Goal: Transaction & Acquisition: Purchase product/service

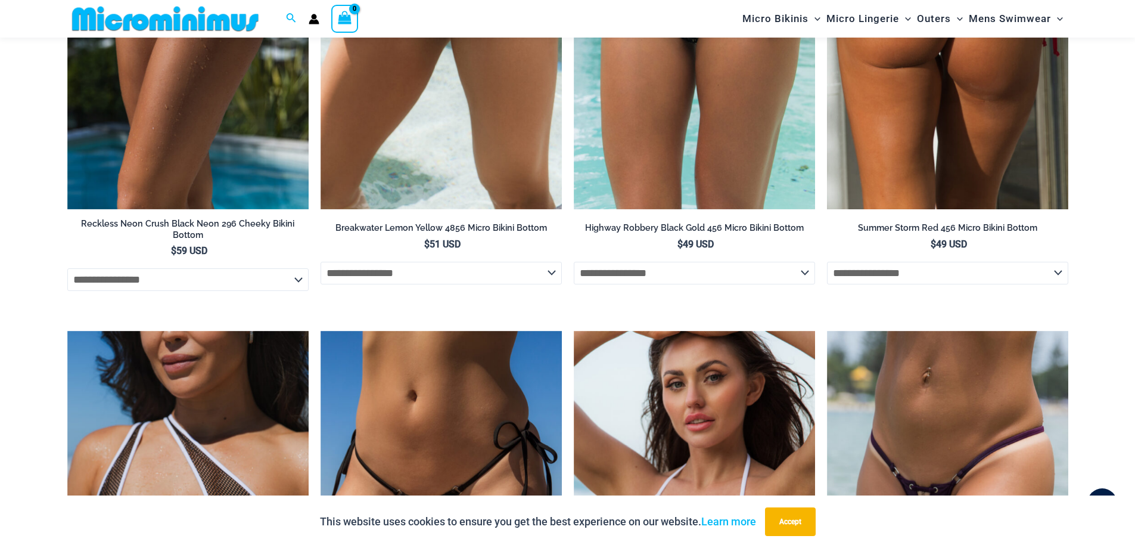
scroll to position [3626, 0]
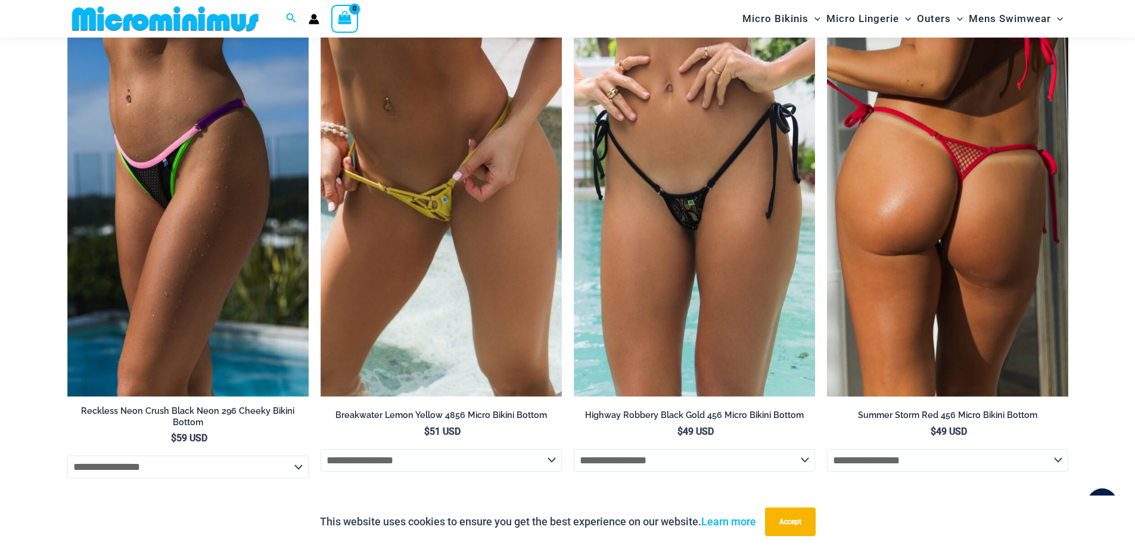
click at [933, 243] on img at bounding box center [947, 216] width 241 height 362
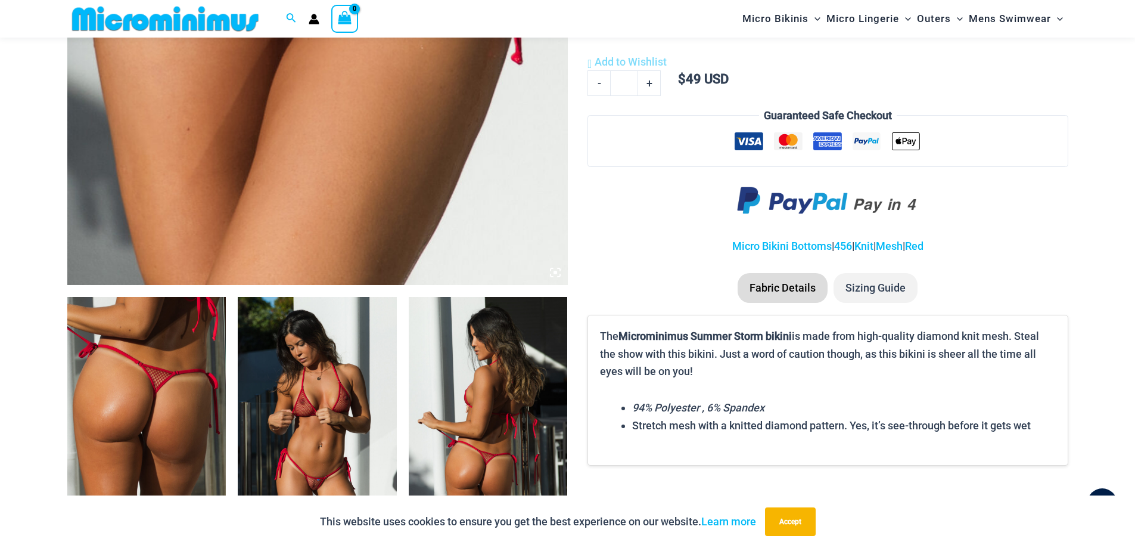
scroll to position [471, 0]
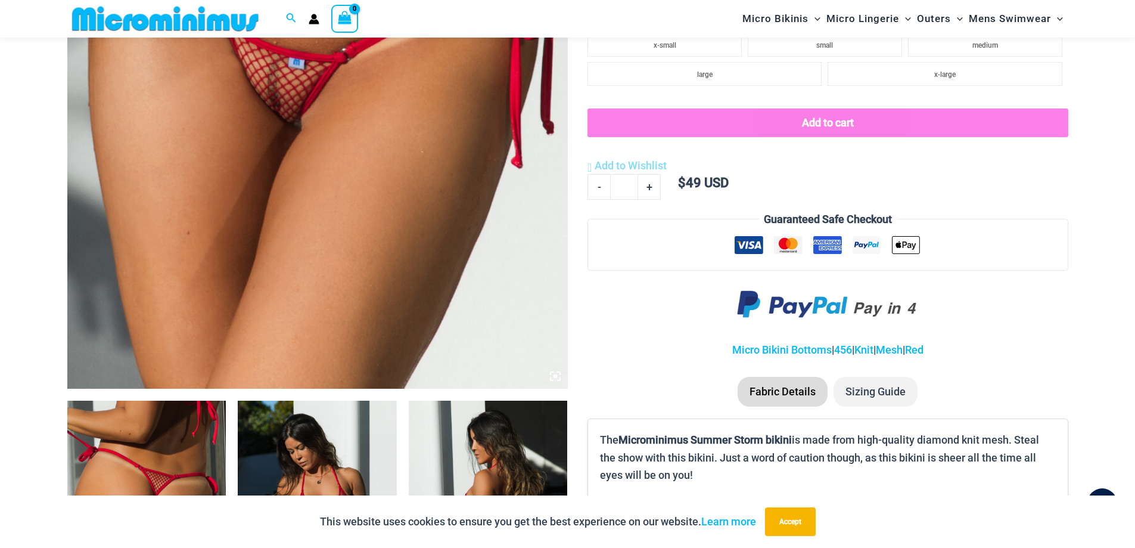
click at [297, 296] on img at bounding box center [317, 13] width 501 height 751
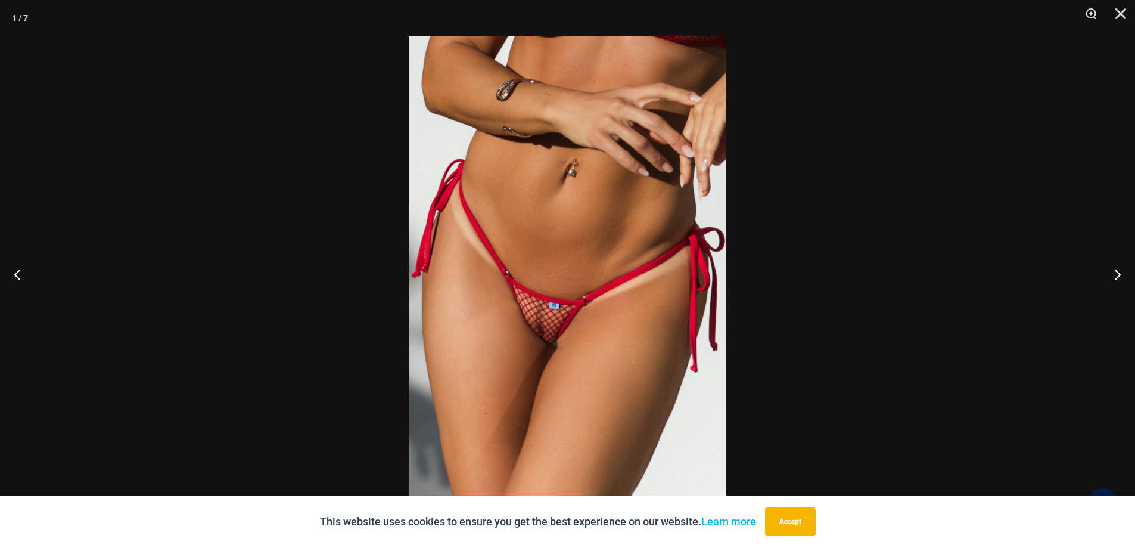
click at [538, 325] on img at bounding box center [568, 274] width 318 height 476
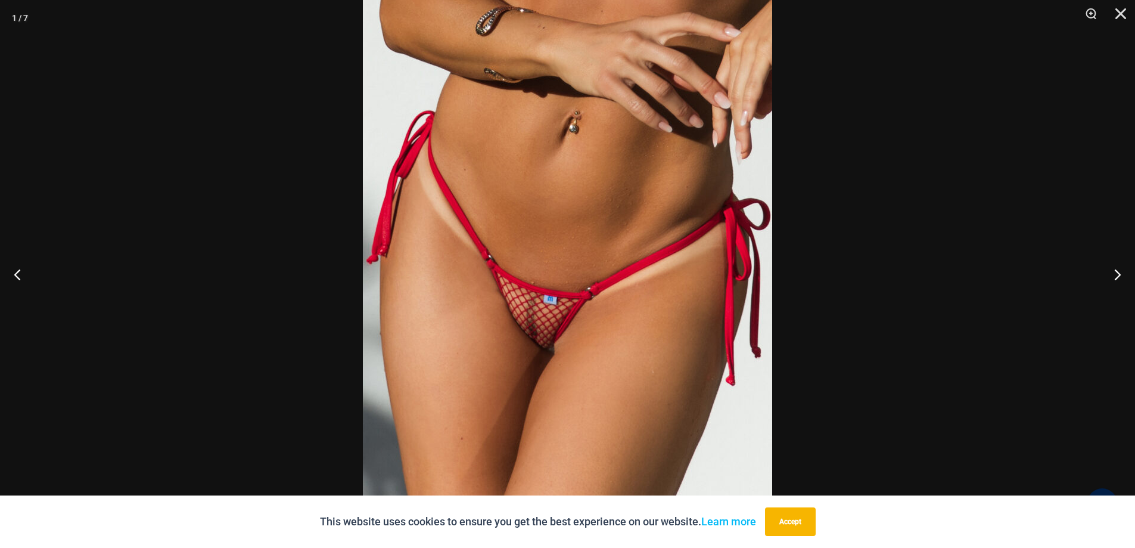
click at [492, 321] on img at bounding box center [567, 259] width 409 height 614
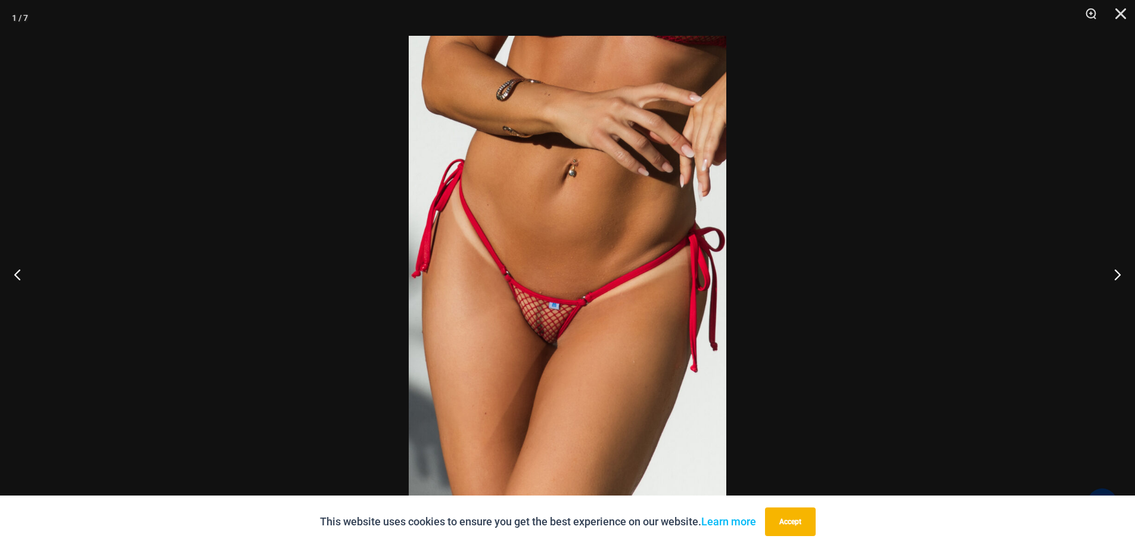
click at [498, 323] on img at bounding box center [568, 274] width 318 height 476
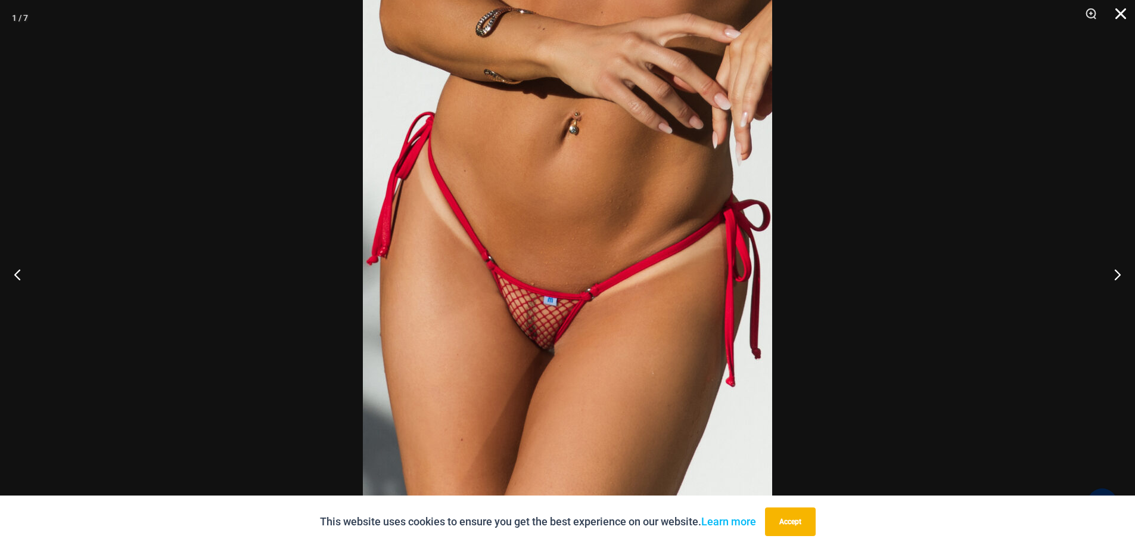
click at [1123, 16] on button "Close" at bounding box center [1117, 18] width 30 height 36
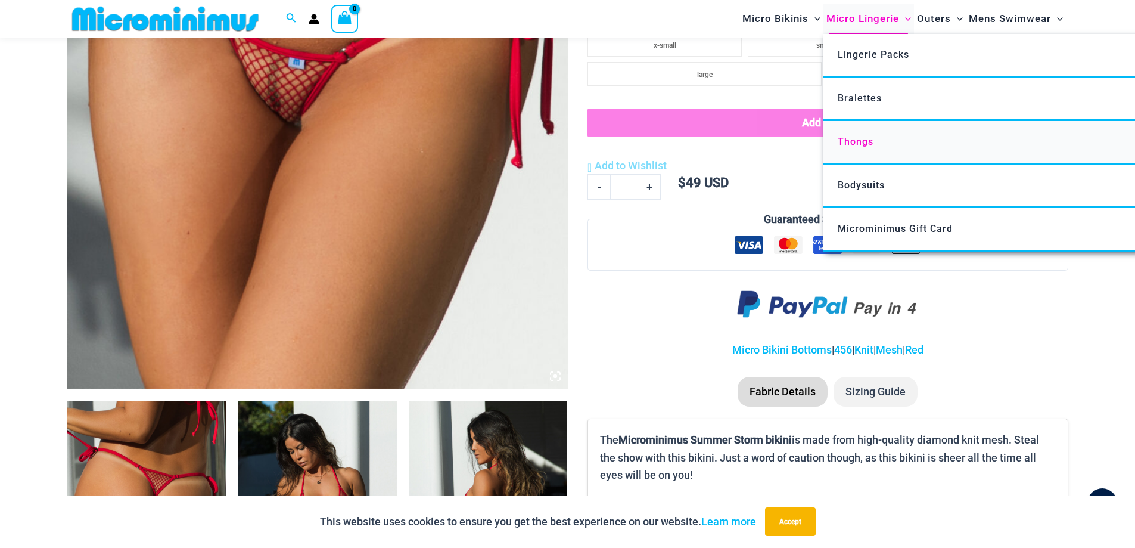
click at [851, 141] on span "Thongs" at bounding box center [856, 141] width 36 height 11
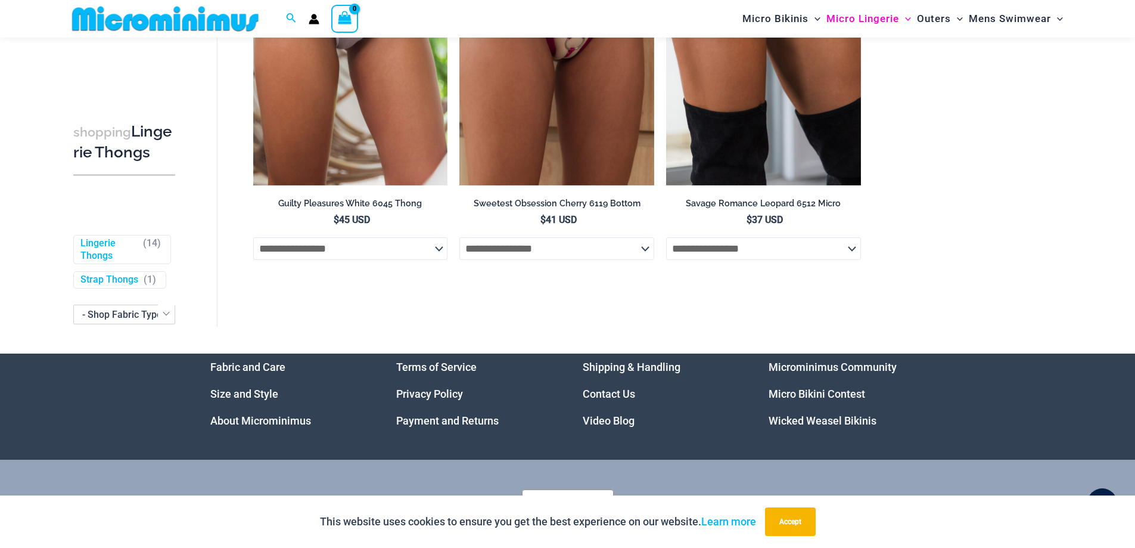
scroll to position [1419, 0]
